Goal: Navigation & Orientation: Find specific page/section

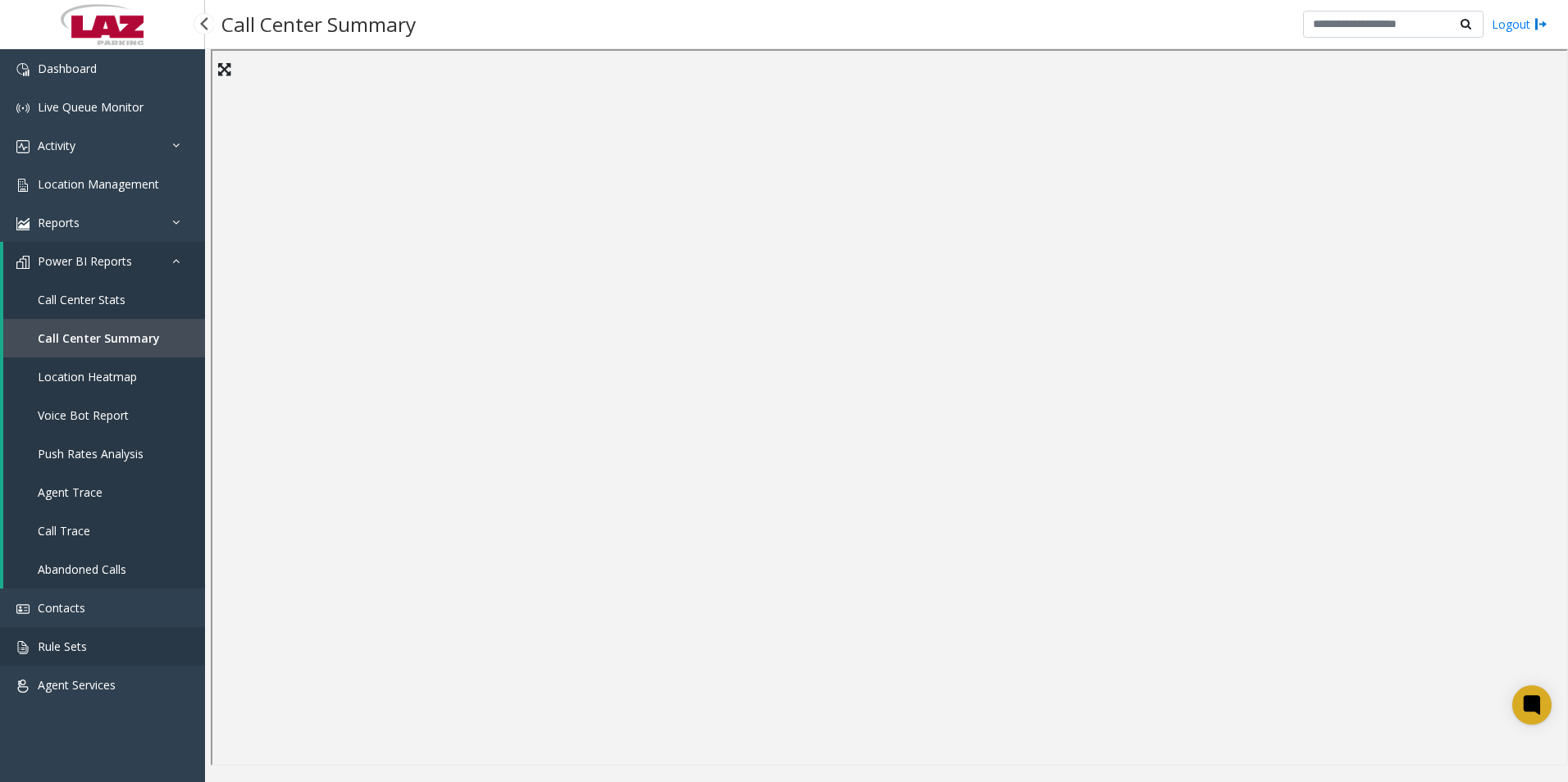
click at [85, 655] on link "Rule Sets" at bounding box center [103, 646] width 205 height 39
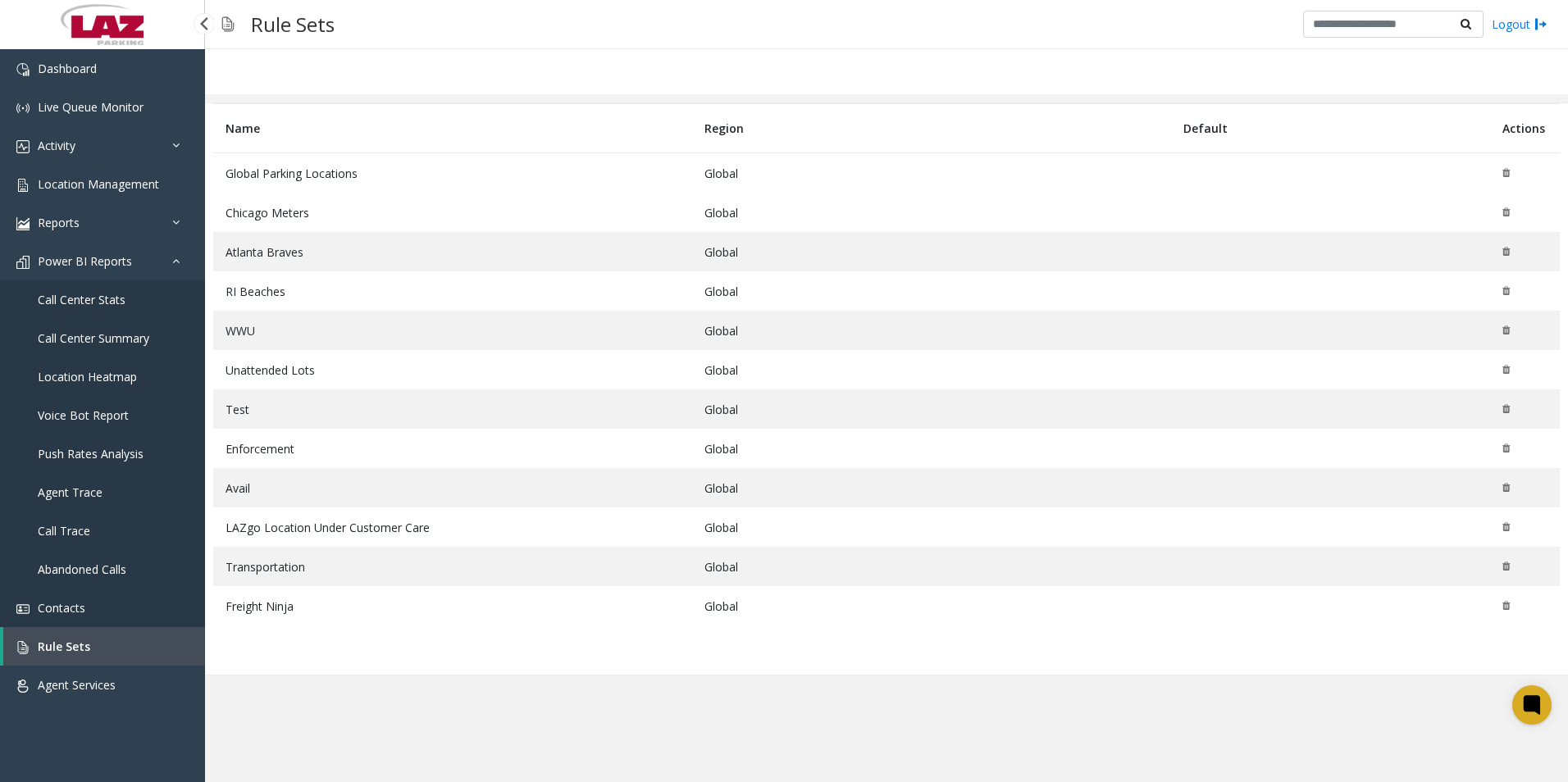
click at [93, 612] on link "Contacts" at bounding box center [103, 607] width 205 height 39
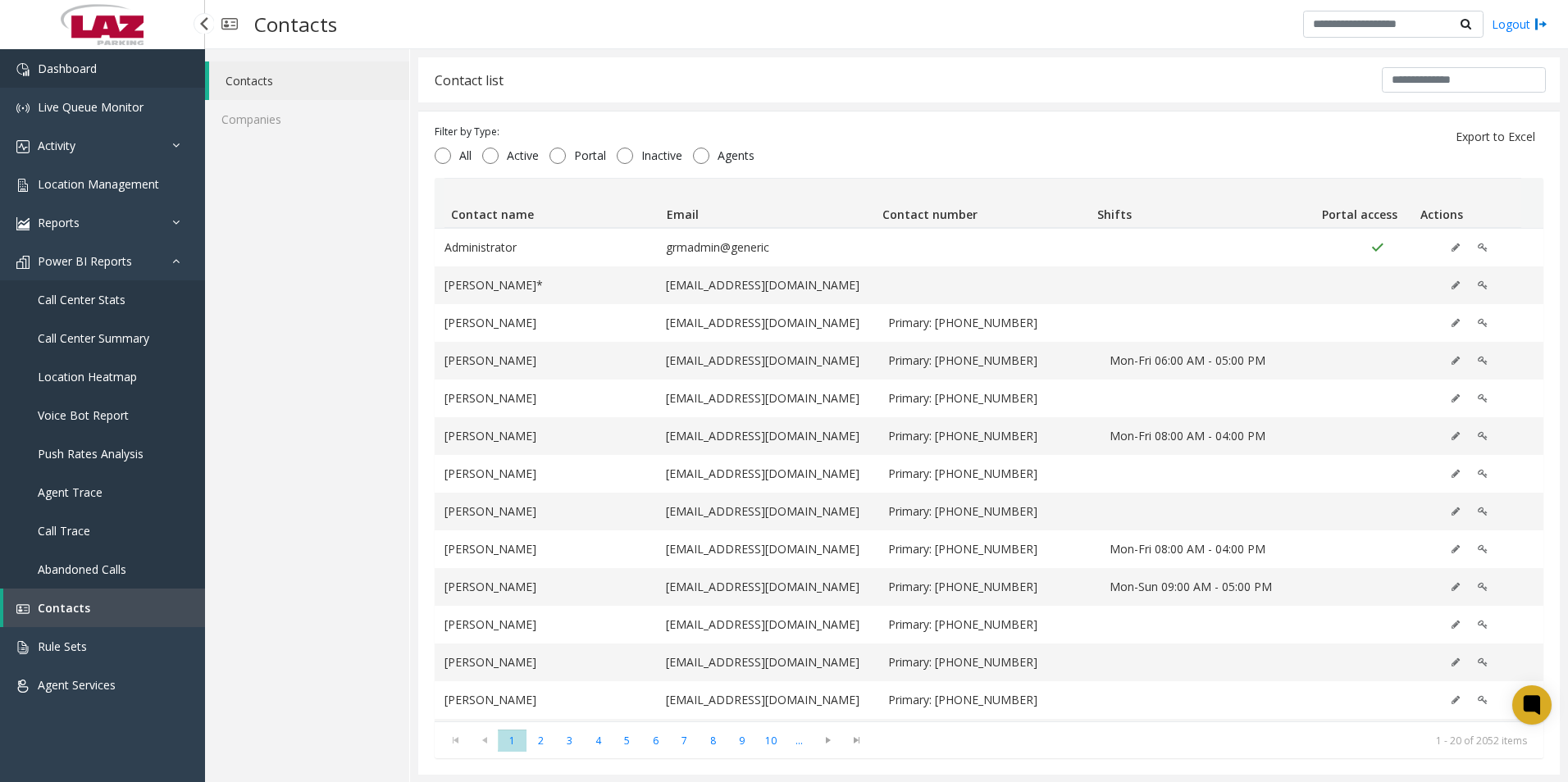
click at [94, 60] on span "Dashboard" at bounding box center [67, 68] width 59 height 16
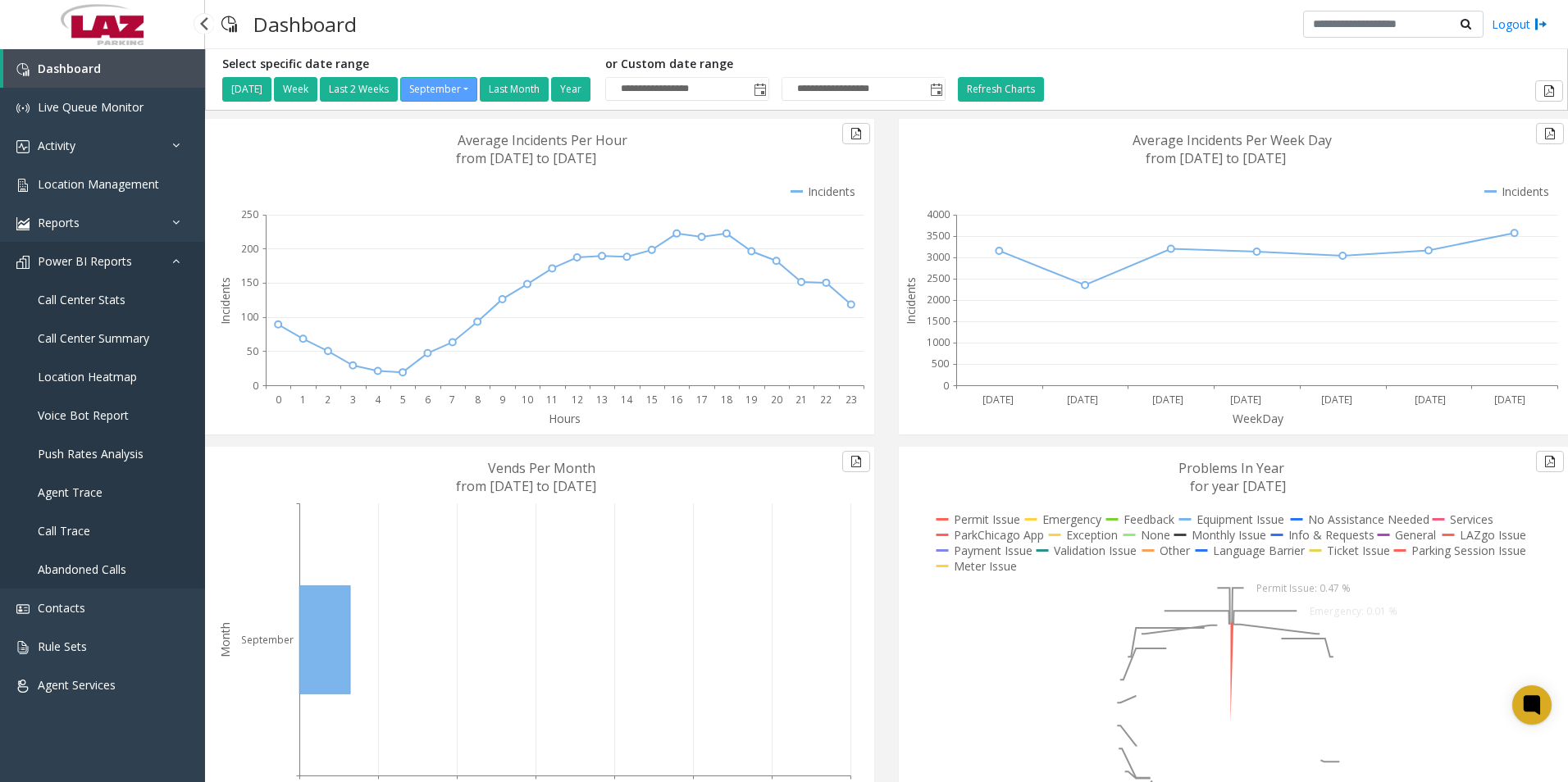
click at [158, 264] on link "Power BI Reports" at bounding box center [103, 261] width 205 height 39
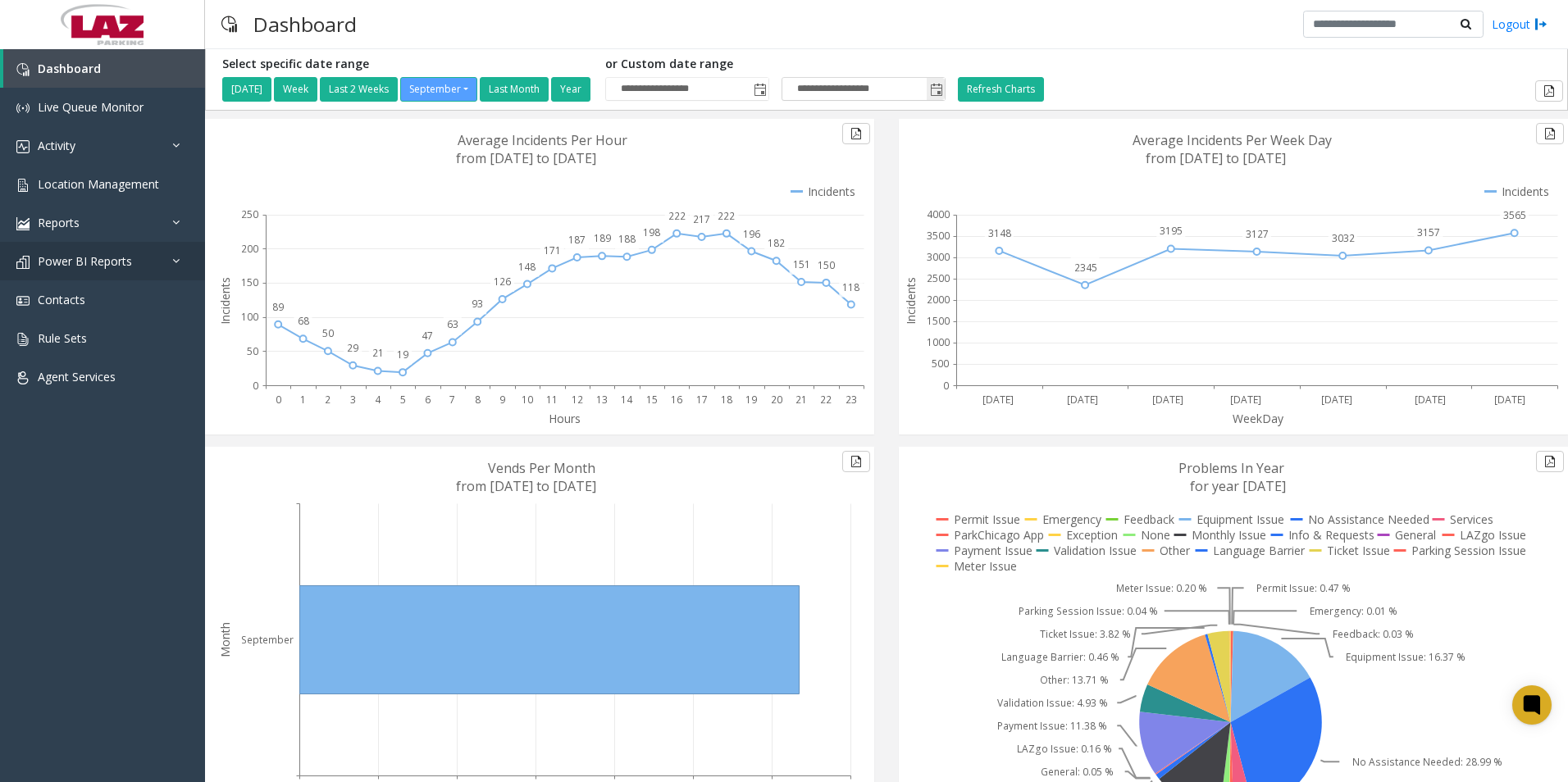
click at [943, 84] on span "Toggle popup" at bounding box center [936, 90] width 13 height 13
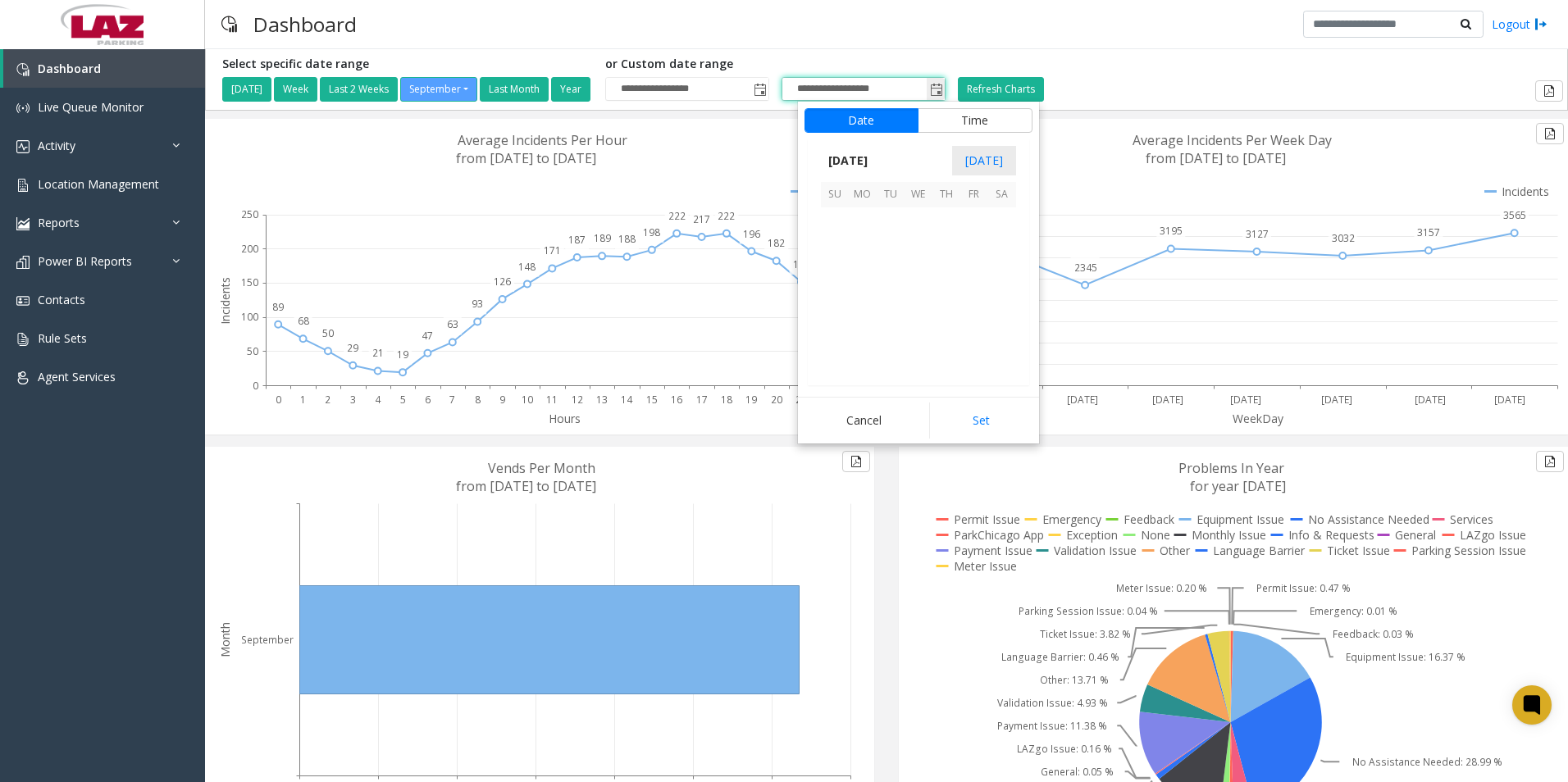
scroll to position [25, 0]
click at [979, 128] on button "Time" at bounding box center [974, 121] width 115 height 25
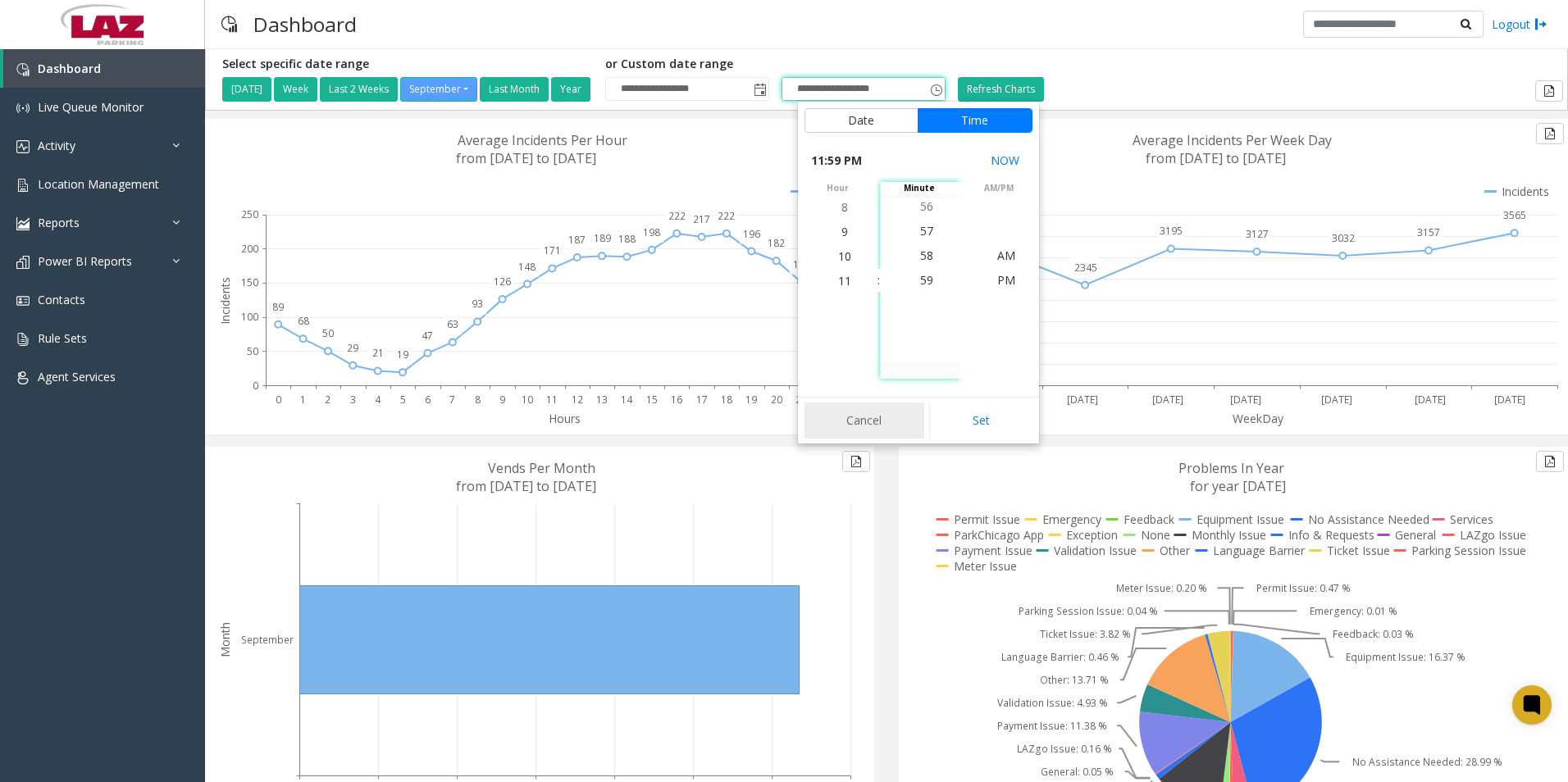
click at [876, 425] on button "Cancel" at bounding box center [865, 420] width 121 height 36
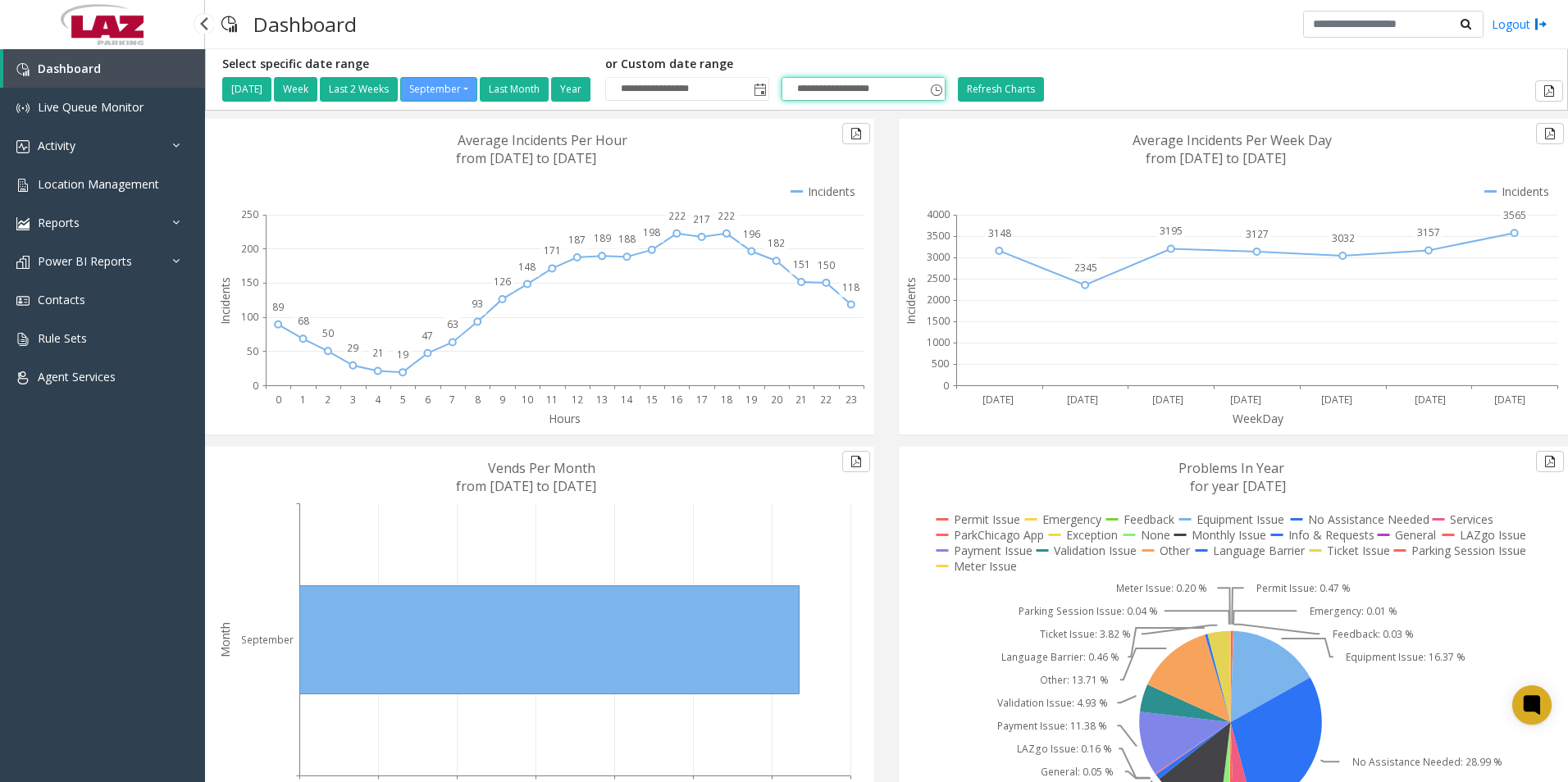
click at [228, 24] on img at bounding box center [228, 24] width 16 height 41
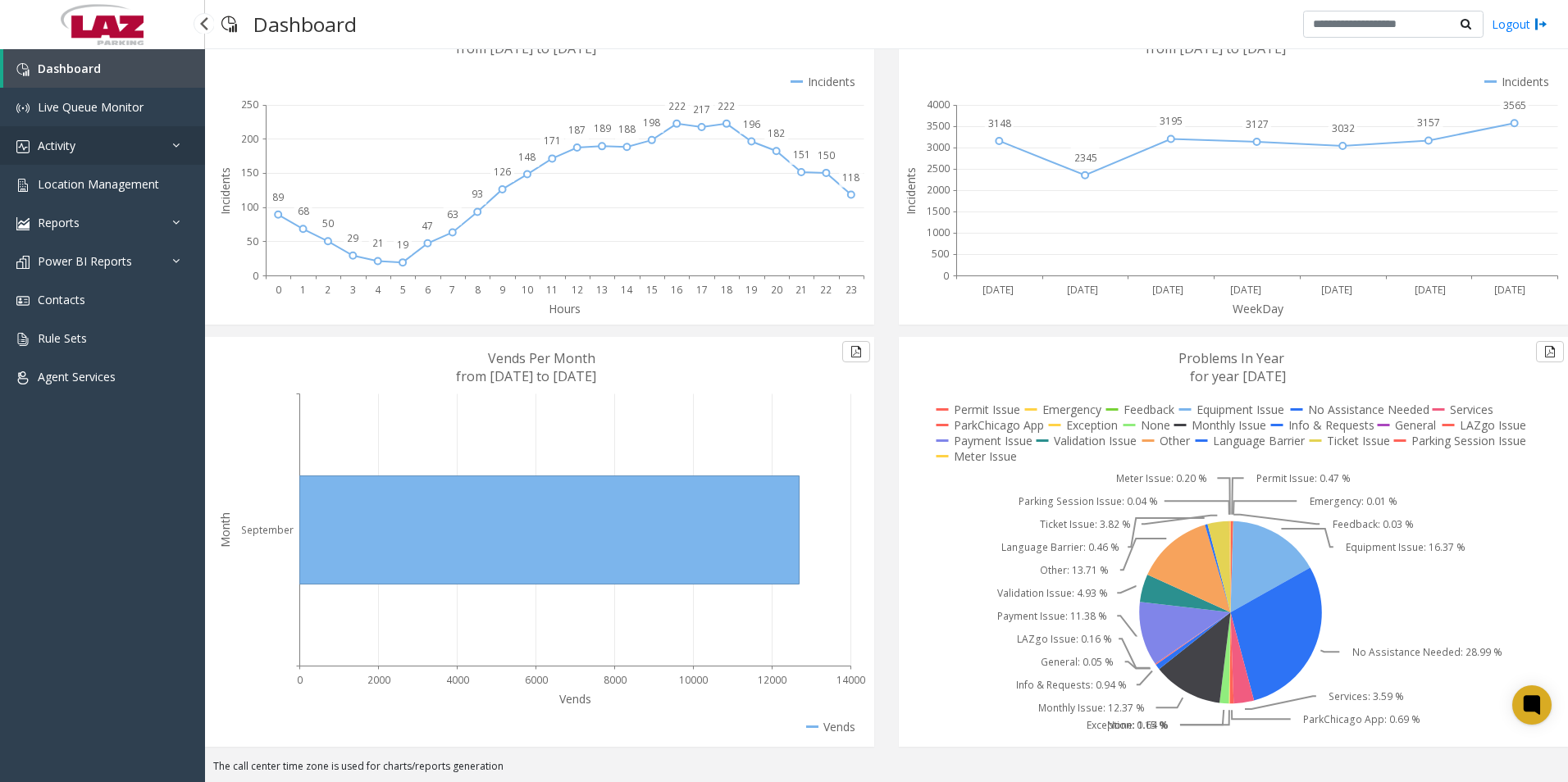
scroll to position [0, 0]
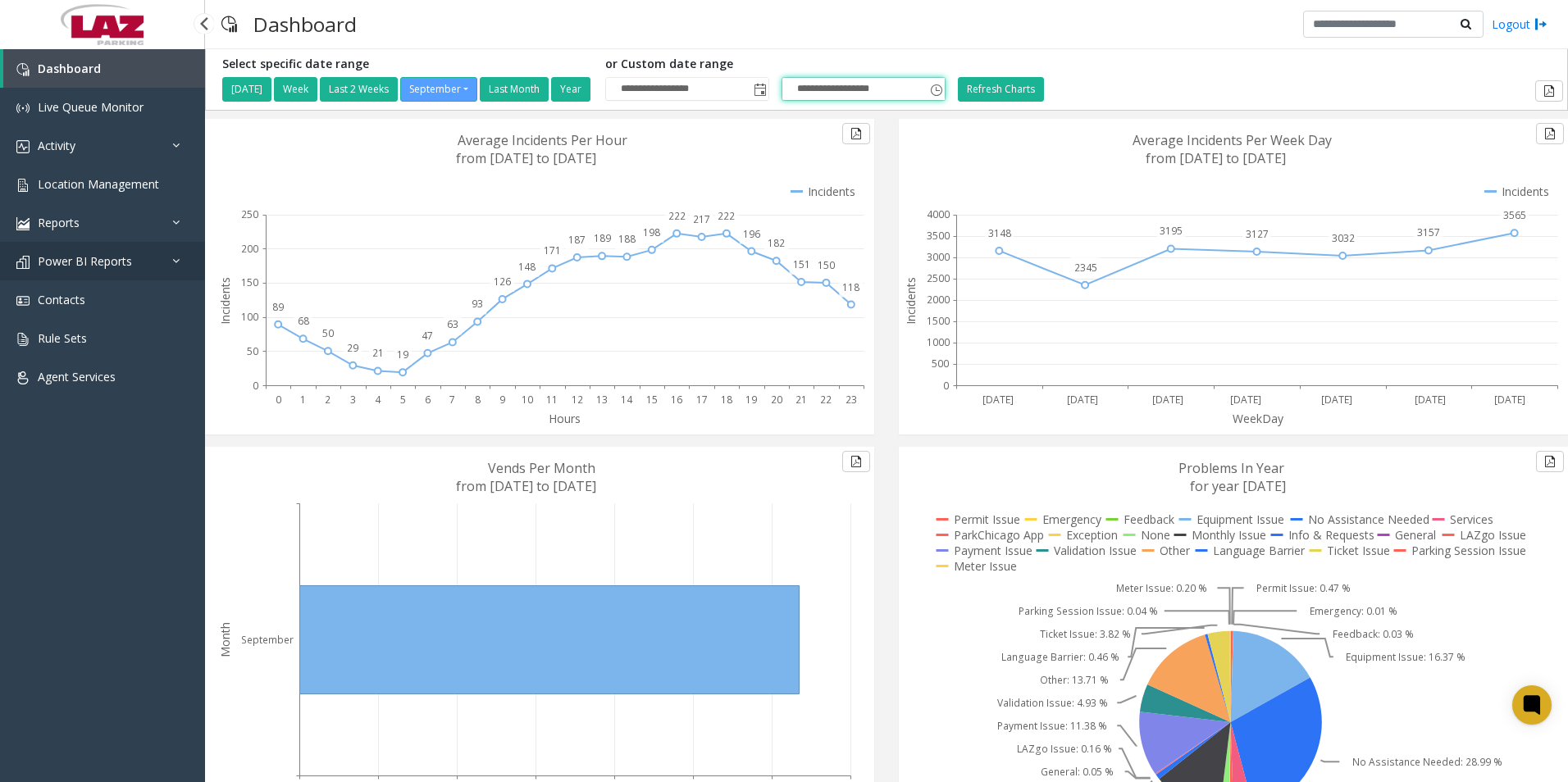
click at [94, 254] on span "Power BI Reports" at bounding box center [85, 261] width 94 height 16
